Goal: Information Seeking & Learning: Learn about a topic

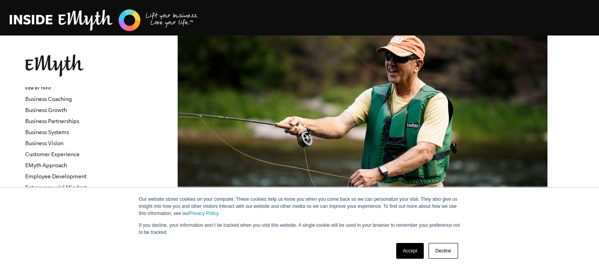
click at [137, 207] on div "Our website stores cookies on your computer. These cookies help us know you whe…" at bounding box center [300, 205] width 378 height 21
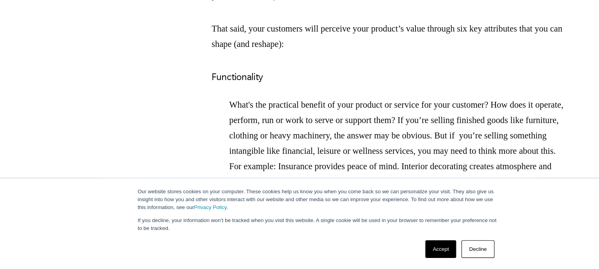
scroll to position [1234, 0]
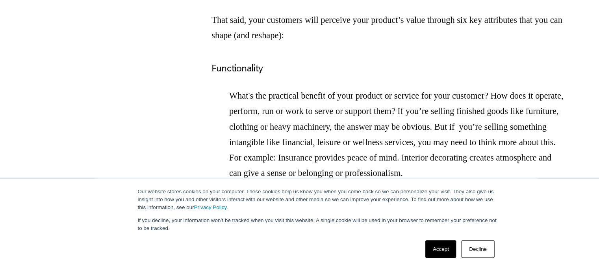
click at [136, 101] on section "Think about your favorite product or service—one you’d return to purchase, agai…" at bounding box center [362, 216] width 473 height 2139
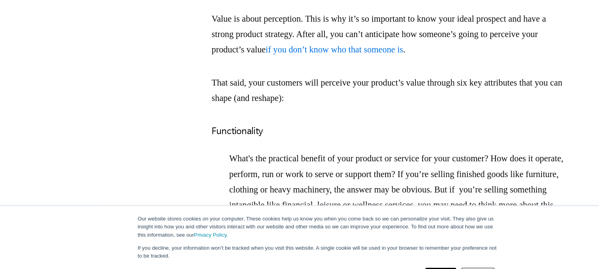
scroll to position [1202, 0]
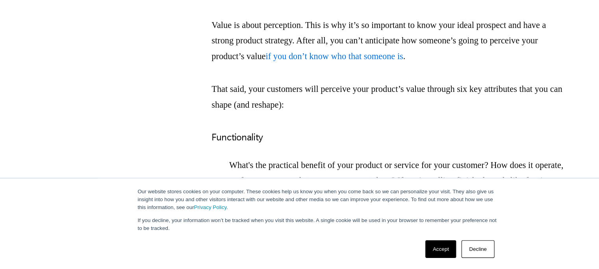
scroll to position [1173, 0]
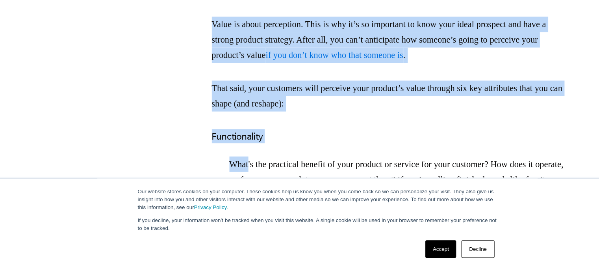
drag, startPoint x: 205, startPoint y: 75, endPoint x: 241, endPoint y: 184, distance: 114.9
copy div "Value is about perception. This is why it’s so important to know your ideal pro…"
click at [332, 156] on h3 "Functionality" at bounding box center [362, 149] width 315 height 13
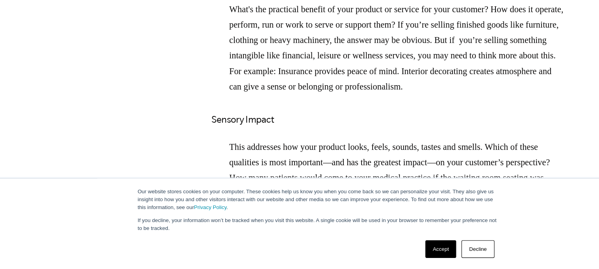
scroll to position [1312, 0]
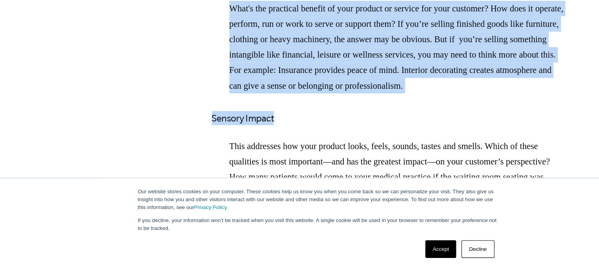
drag, startPoint x: 203, startPoint y: 31, endPoint x: 266, endPoint y: 177, distance: 159.0
click at [266, 177] on section "Think about your favorite product or service—one you’d return to purchase, agai…" at bounding box center [362, 138] width 473 height 2139
copy div "Functionality What's the practical benefit of your product or service for your …"
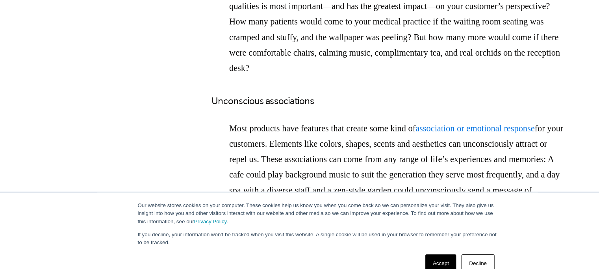
scroll to position [1463, 0]
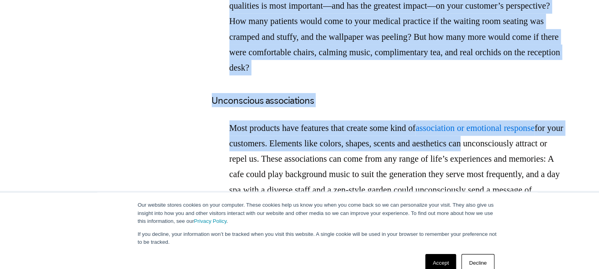
drag, startPoint x: 203, startPoint y: 20, endPoint x: 512, endPoint y: 182, distance: 348.9
copy div "Sensory Impact This addresses how your product looks, feels, sounds, tastes and…"
click at [420, 112] on h3 "Unconscious associations" at bounding box center [362, 105] width 315 height 13
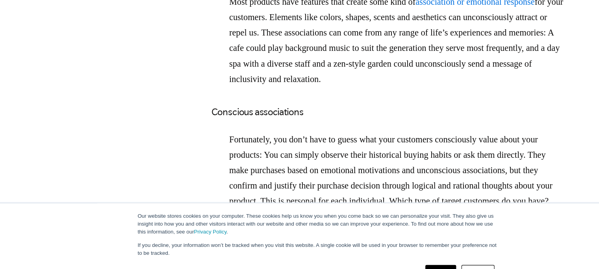
scroll to position [1586, 0]
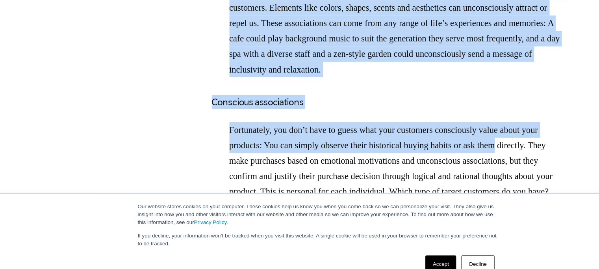
drag, startPoint x: 203, startPoint y: 20, endPoint x: 502, endPoint y: 181, distance: 339.0
copy div "Unconscious associations Most products have features that create some kind of a…"
click at [494, 112] on h3 "Conscious associations" at bounding box center [362, 105] width 315 height 13
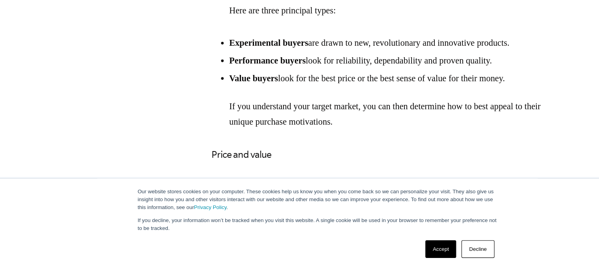
scroll to position [1748, 0]
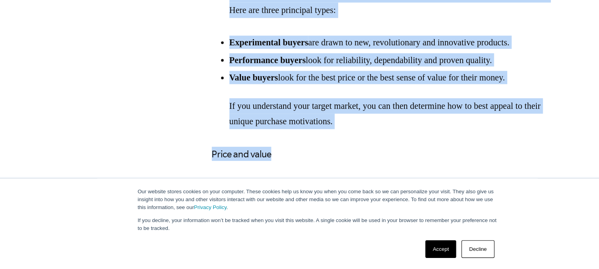
drag, startPoint x: 221, startPoint y: 33, endPoint x: 350, endPoint y: 187, distance: 200.3
copy div "directly. They make purchases based on emotional motivations and unconscious as…"
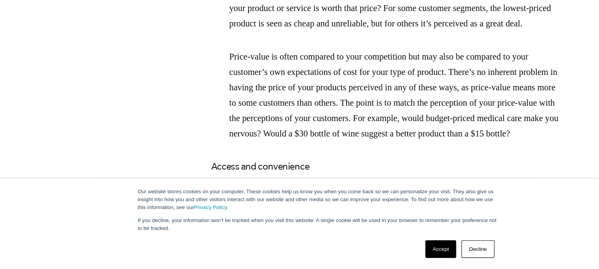
scroll to position [1923, 0]
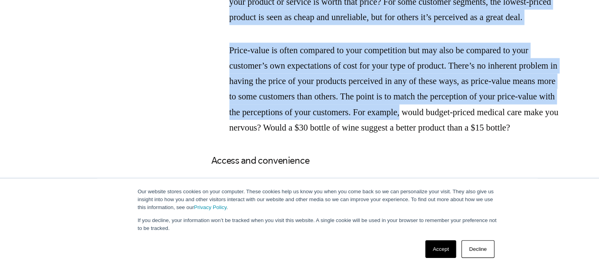
drag, startPoint x: 205, startPoint y: 32, endPoint x: 518, endPoint y: 182, distance: 346.7
copy div "Price and value How does your ideal customer perceive the price of your product…"
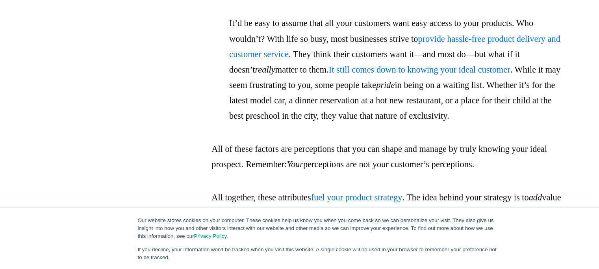
scroll to position [2096, 0]
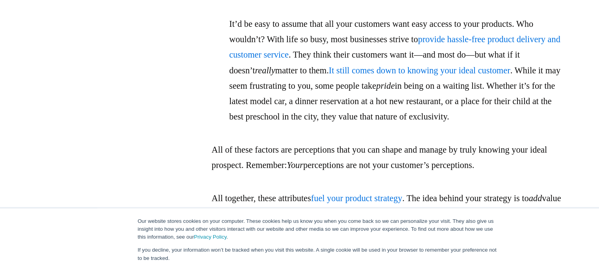
drag, startPoint x: 220, startPoint y: 23, endPoint x: 295, endPoint y: 185, distance: 178.4
copy div "would budget-priced medical care make you nervous? Would a $30 bottle of wine s…"
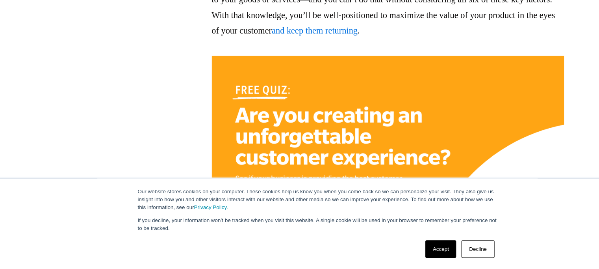
scroll to position [2262, 0]
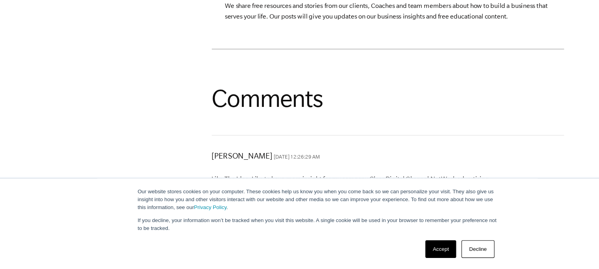
scroll to position [2598, 0]
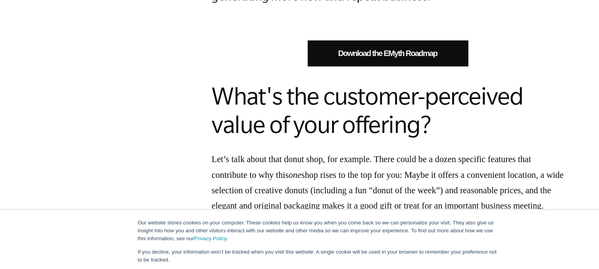
scroll to position [0, 0]
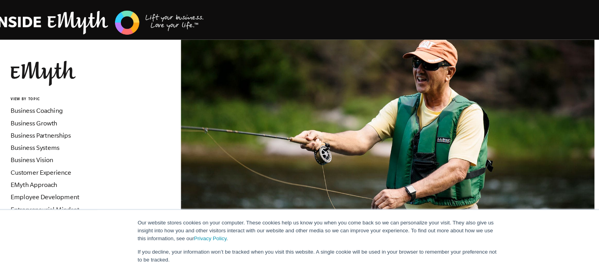
click at [118, 201] on div "Our website stores cookies on your computer. These cookies help us know you whe…" at bounding box center [300, 205] width 378 height 21
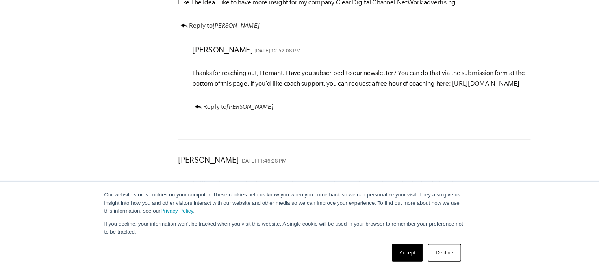
scroll to position [2758, 0]
